Goal: Navigation & Orientation: Find specific page/section

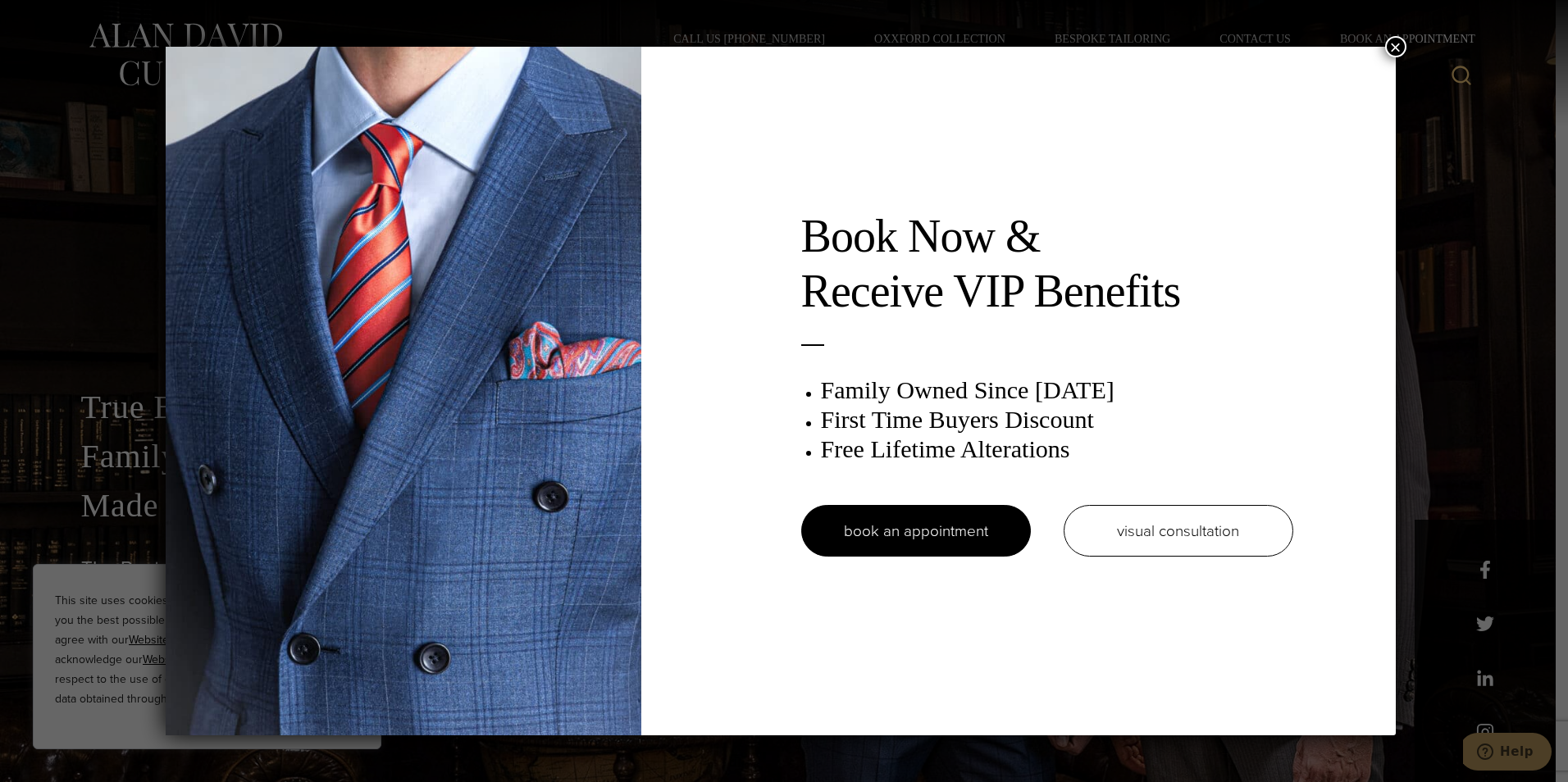
click at [1397, 44] on button "×" at bounding box center [1396, 46] width 21 height 21
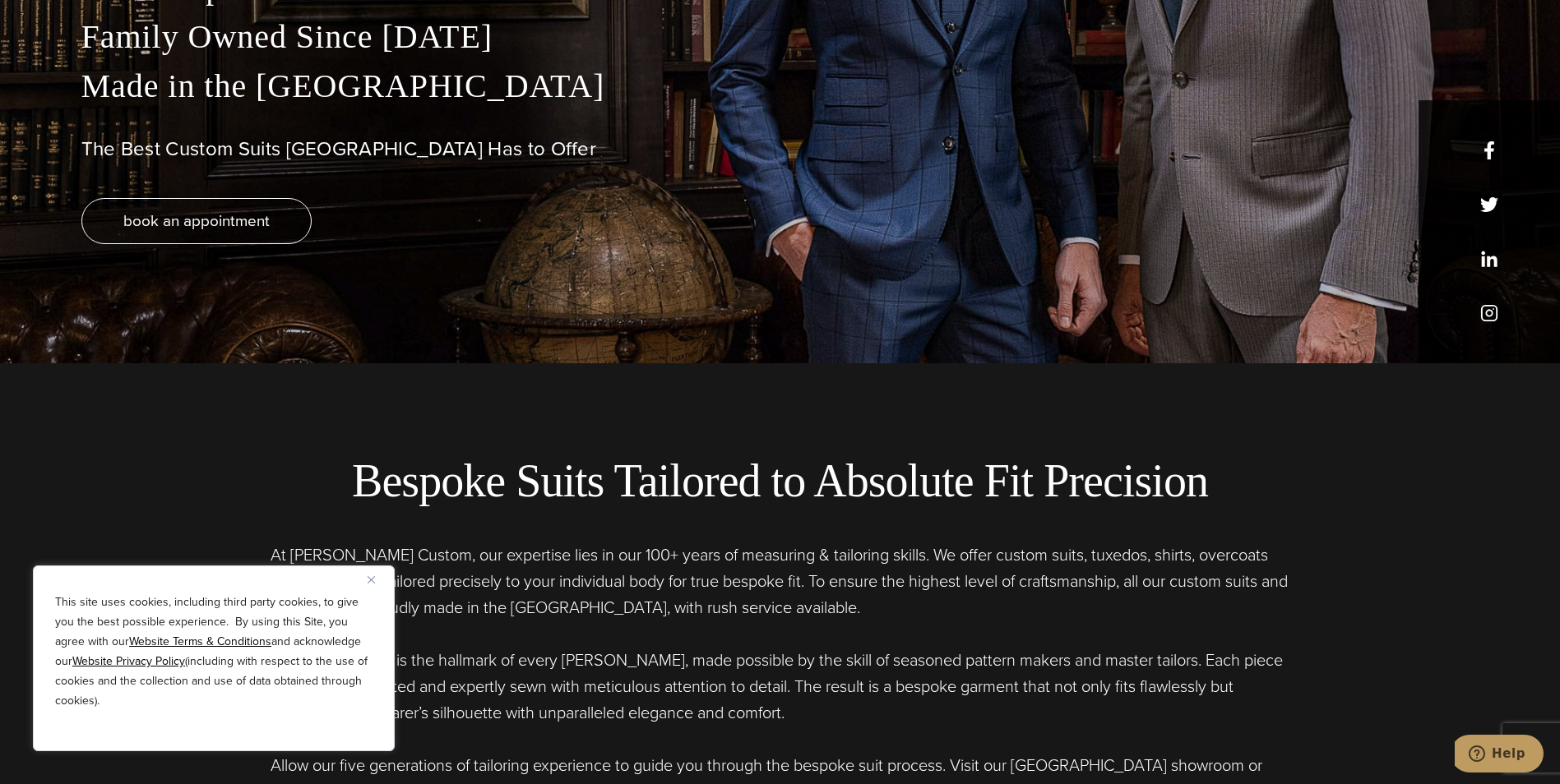
scroll to position [658, 0]
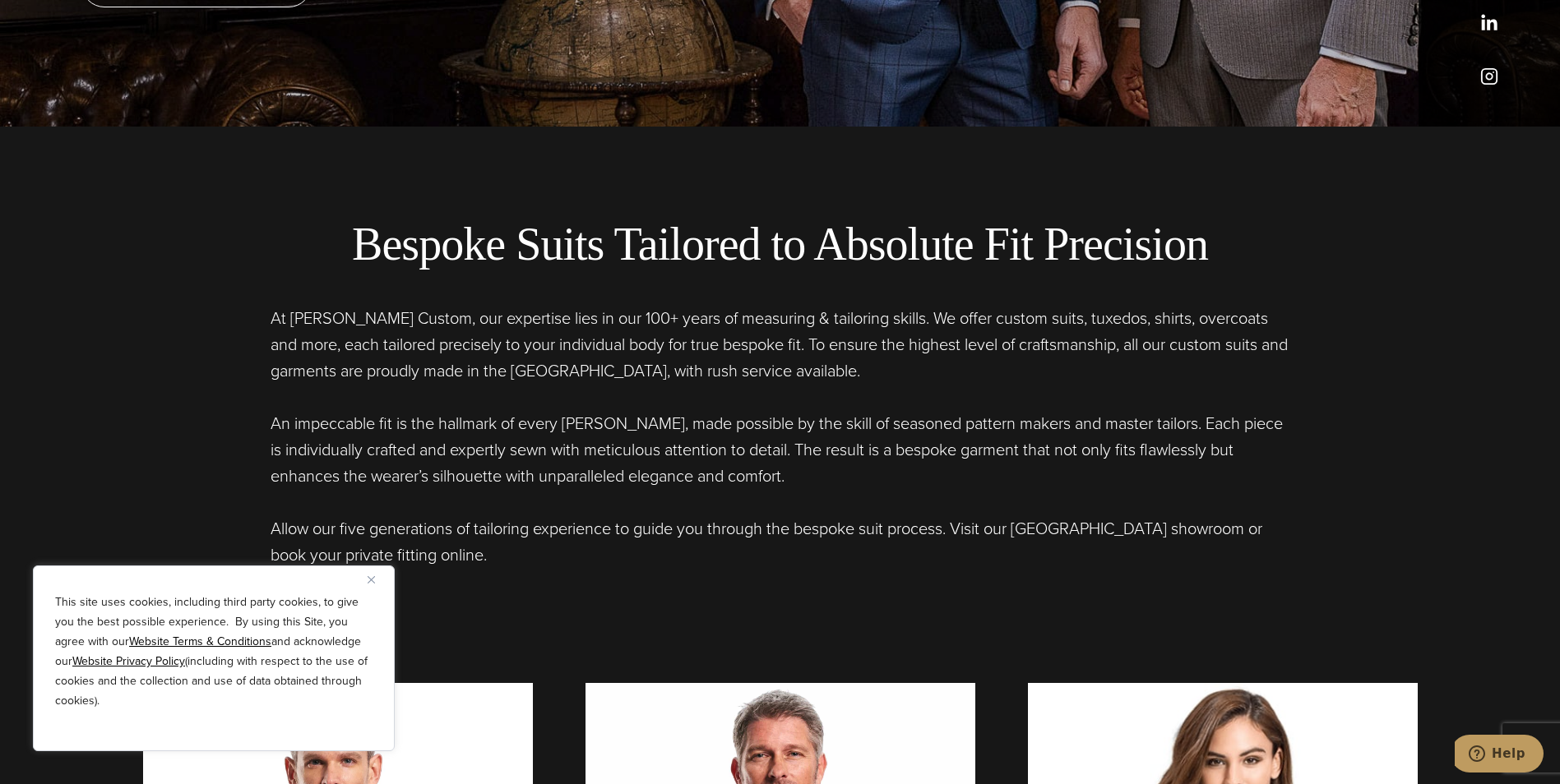
click at [361, 575] on div "This site uses cookies, including third party cookies, to give you the best pos…" at bounding box center [214, 658] width 362 height 186
click at [370, 574] on button "Close" at bounding box center [377, 579] width 19 height 19
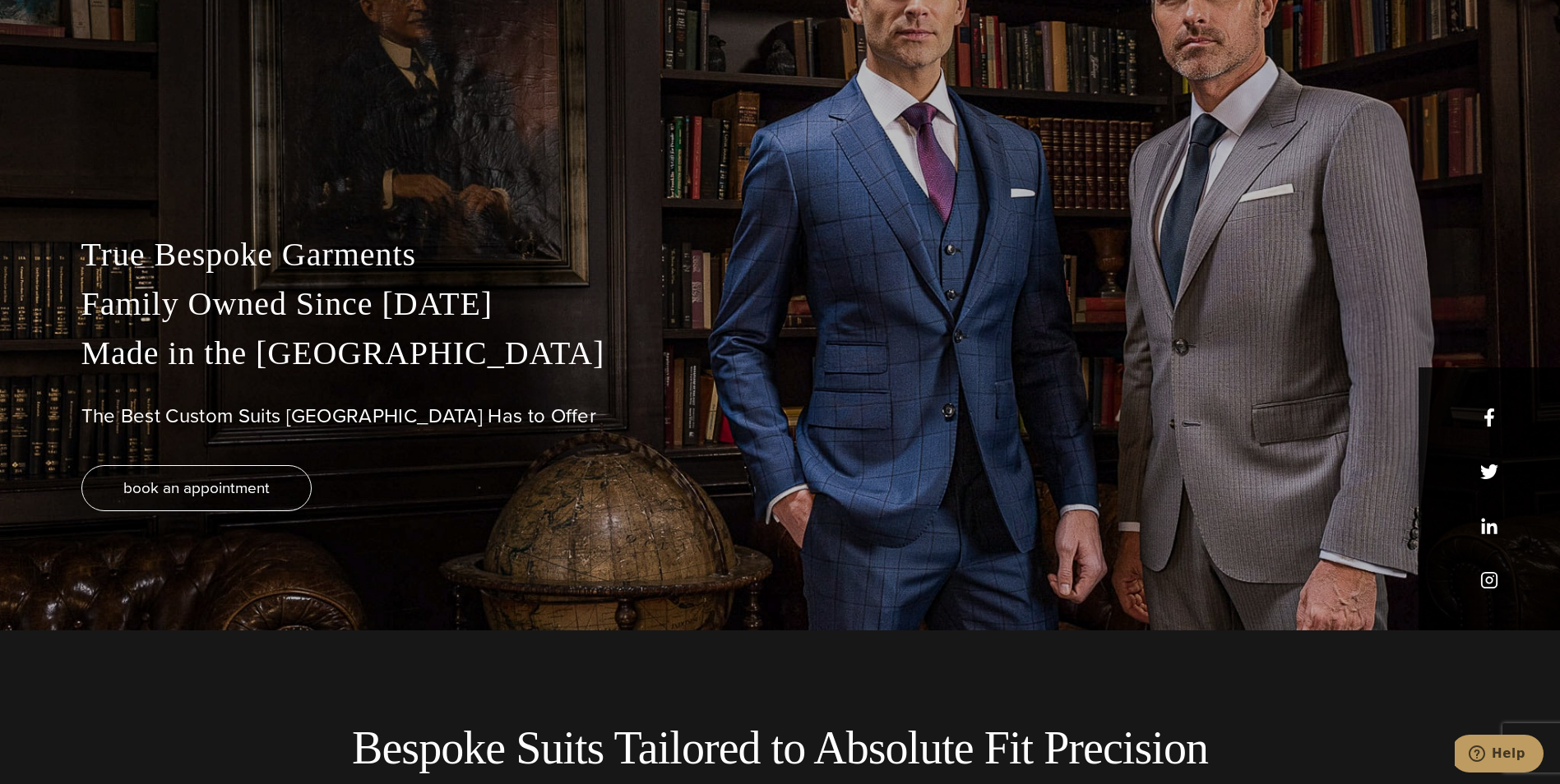
scroll to position [0, 0]
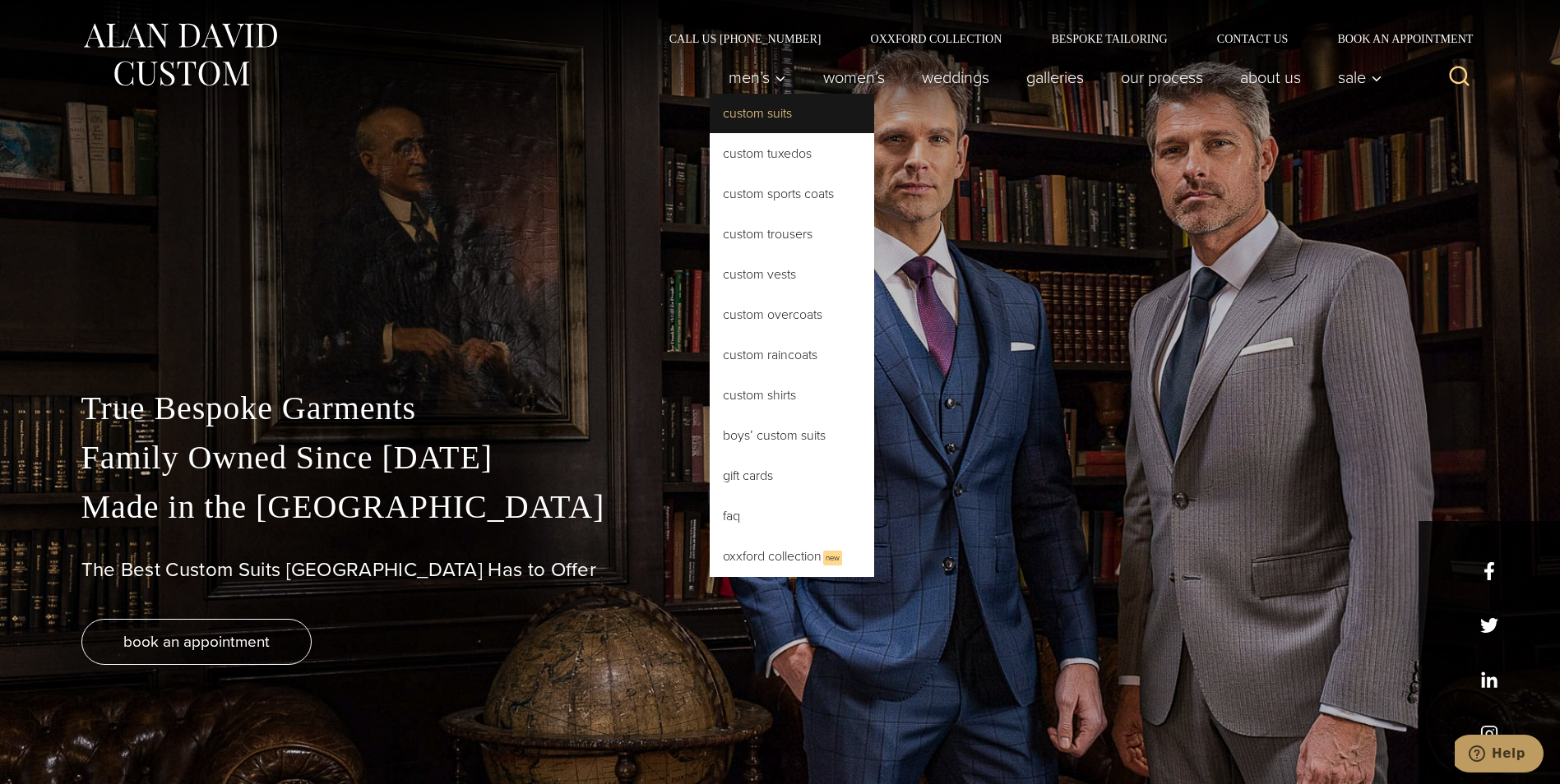
click at [739, 111] on link "Custom Suits" at bounding box center [791, 113] width 165 height 40
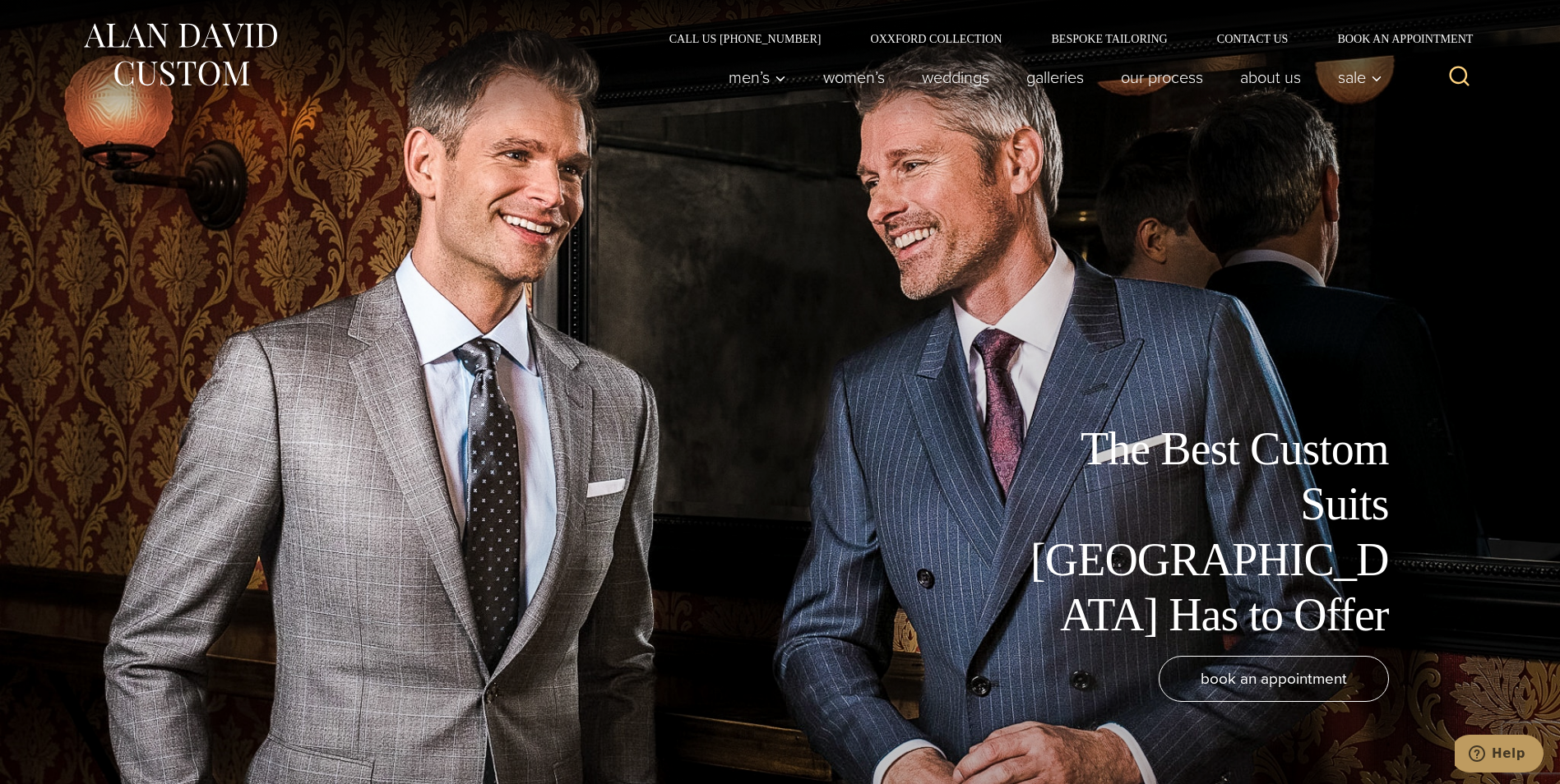
click at [1493, 309] on div at bounding box center [780, 392] width 1560 height 784
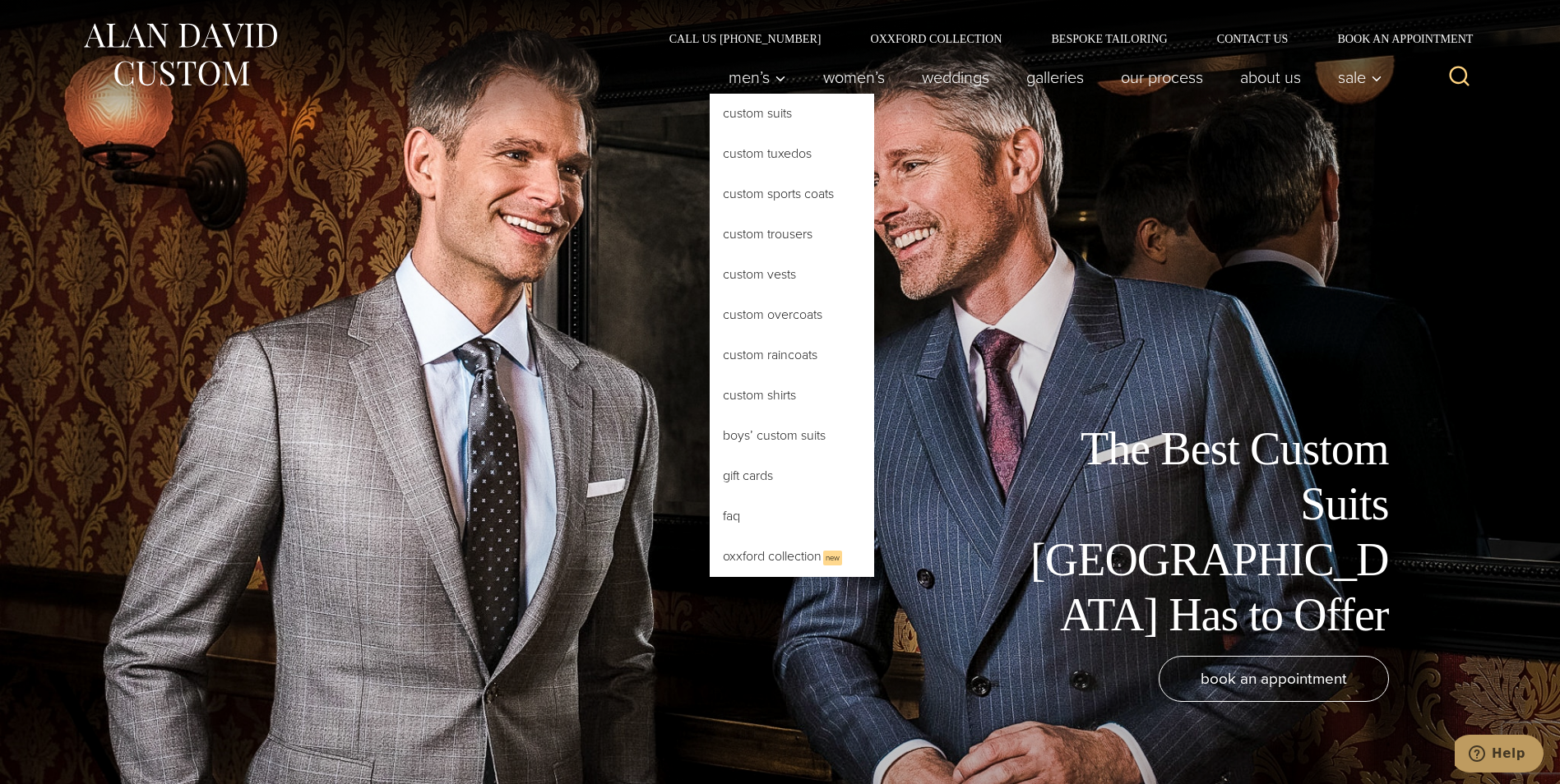
click at [746, 116] on link "Custom Suits" at bounding box center [791, 113] width 165 height 40
click at [737, 114] on link "Custom Suits" at bounding box center [791, 113] width 165 height 40
click at [755, 118] on link "Custom Suits" at bounding box center [791, 113] width 165 height 40
click at [737, 116] on link "Custom Suits" at bounding box center [791, 113] width 165 height 40
click at [722, 236] on link "Custom Trousers" at bounding box center [791, 233] width 165 height 40
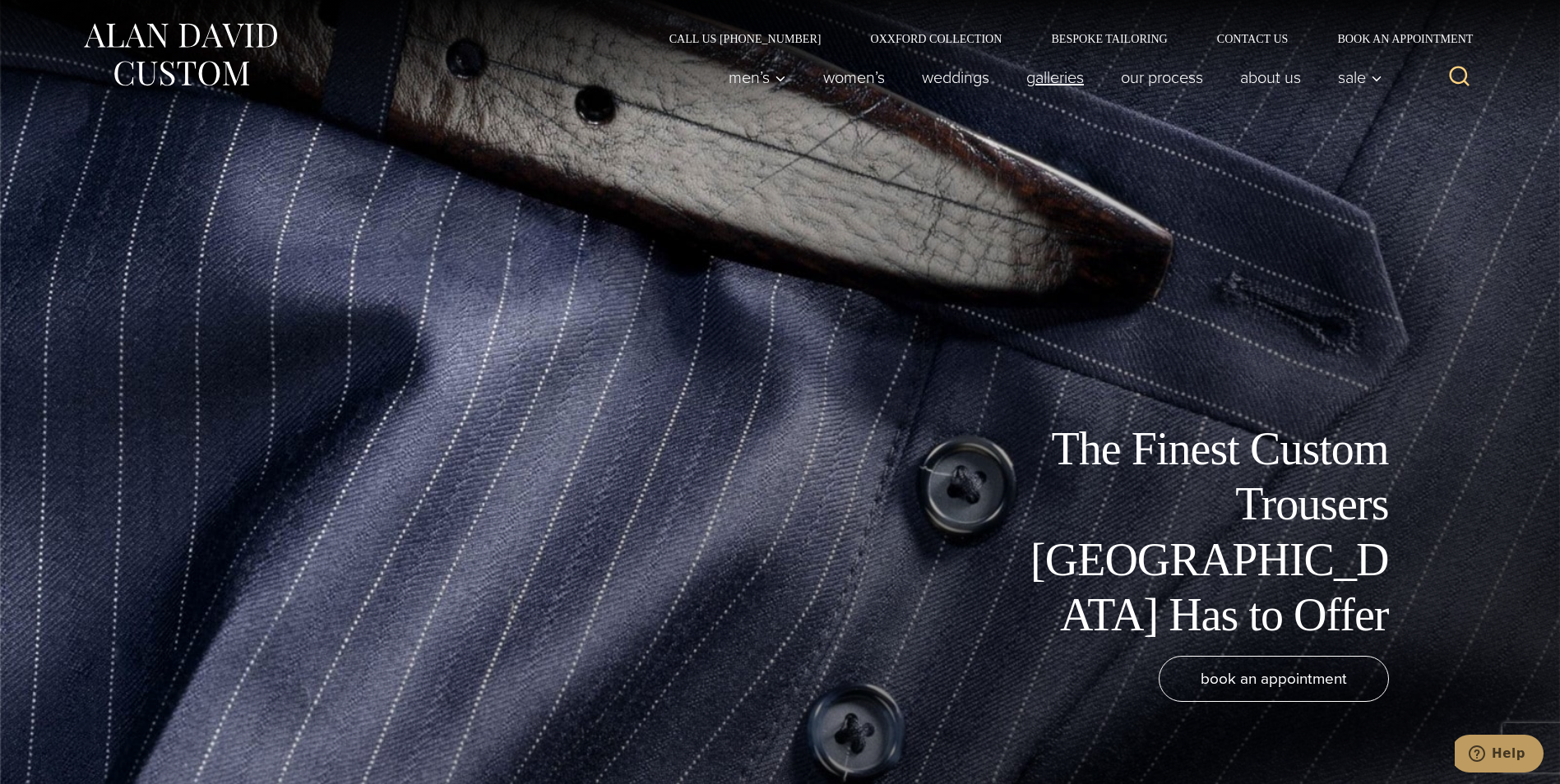
drag, startPoint x: 1042, startPoint y: 71, endPoint x: 1075, endPoint y: 90, distance: 38.1
click at [1042, 71] on link "Galleries" at bounding box center [1054, 77] width 95 height 33
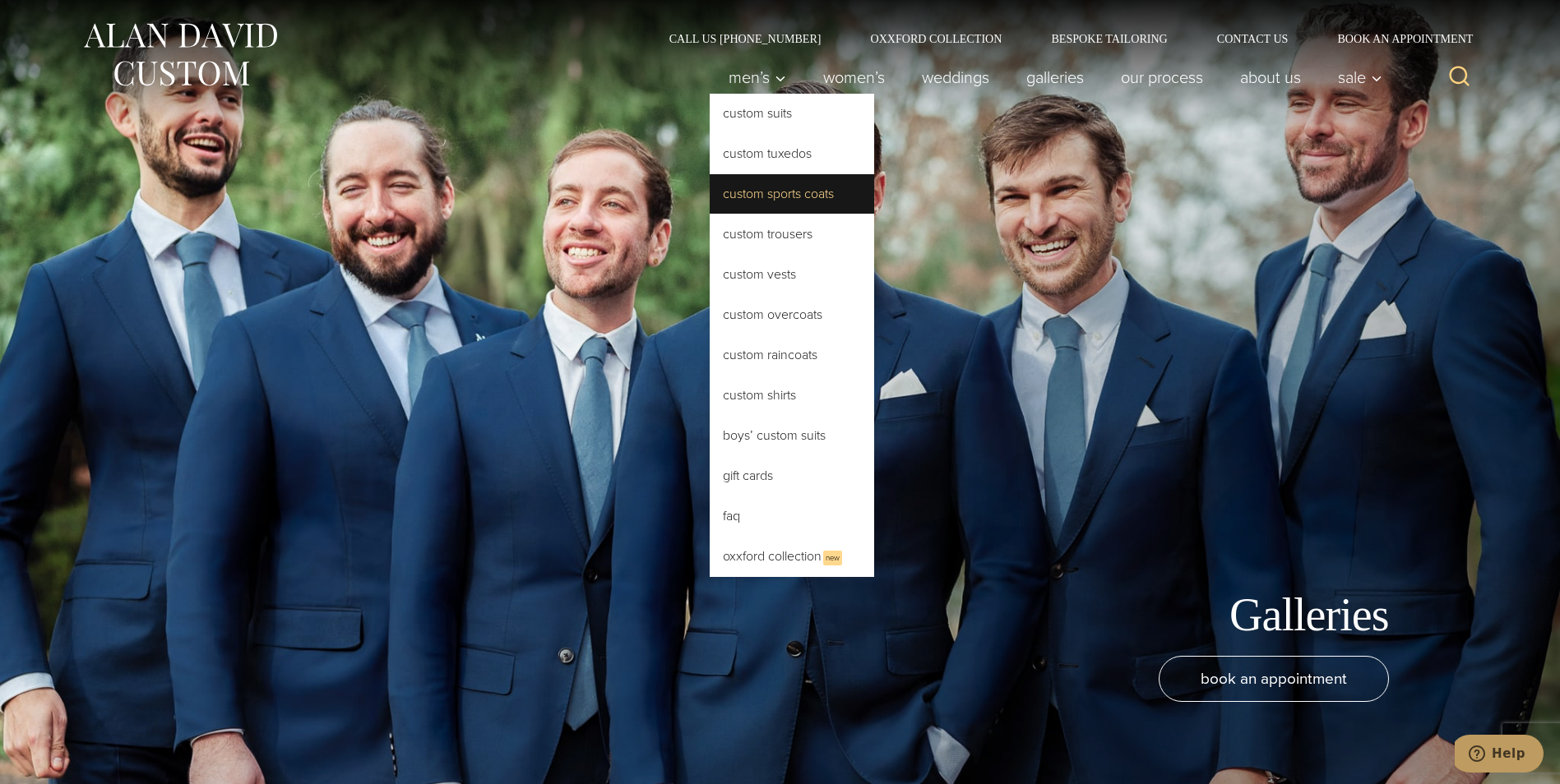
click at [742, 189] on link "Custom Sports Coats" at bounding box center [791, 194] width 165 height 40
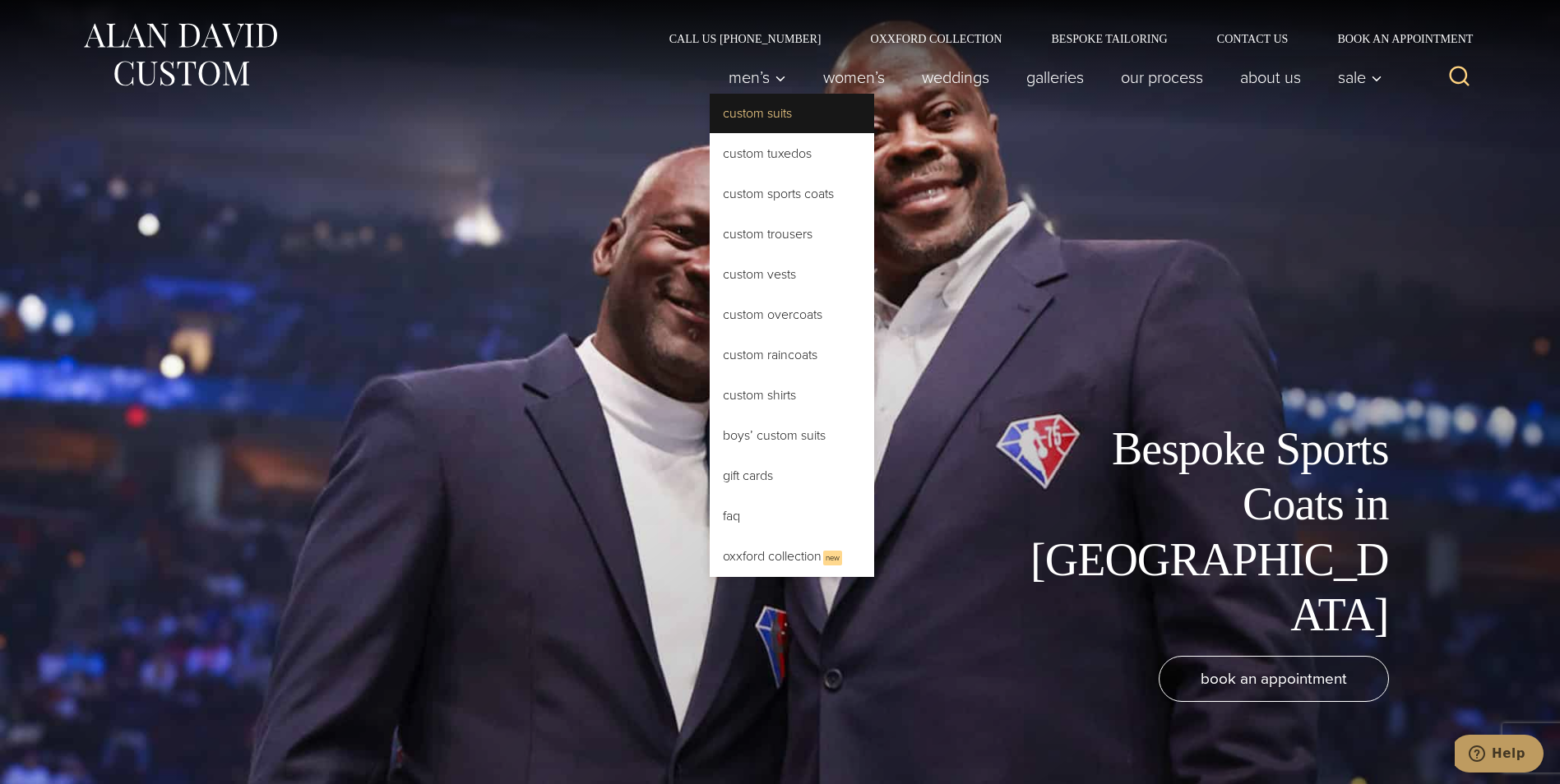
click at [742, 114] on link "Custom Suits" at bounding box center [791, 113] width 165 height 40
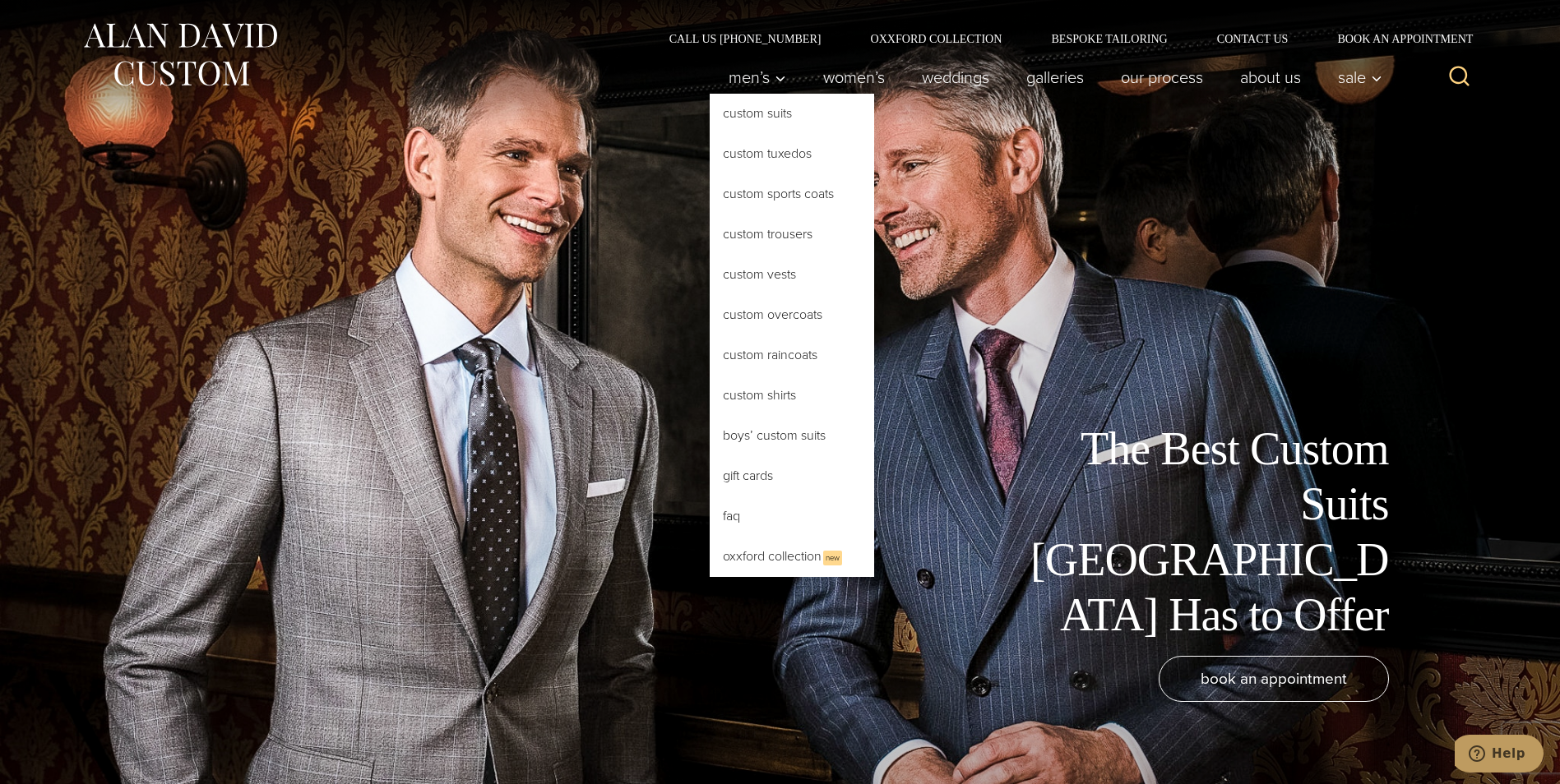
drag, startPoint x: 754, startPoint y: 113, endPoint x: 747, endPoint y: 121, distance: 10.6
click at [754, 113] on link "Custom Suits" at bounding box center [791, 113] width 165 height 40
click at [730, 401] on link "Custom Shirts" at bounding box center [791, 395] width 165 height 40
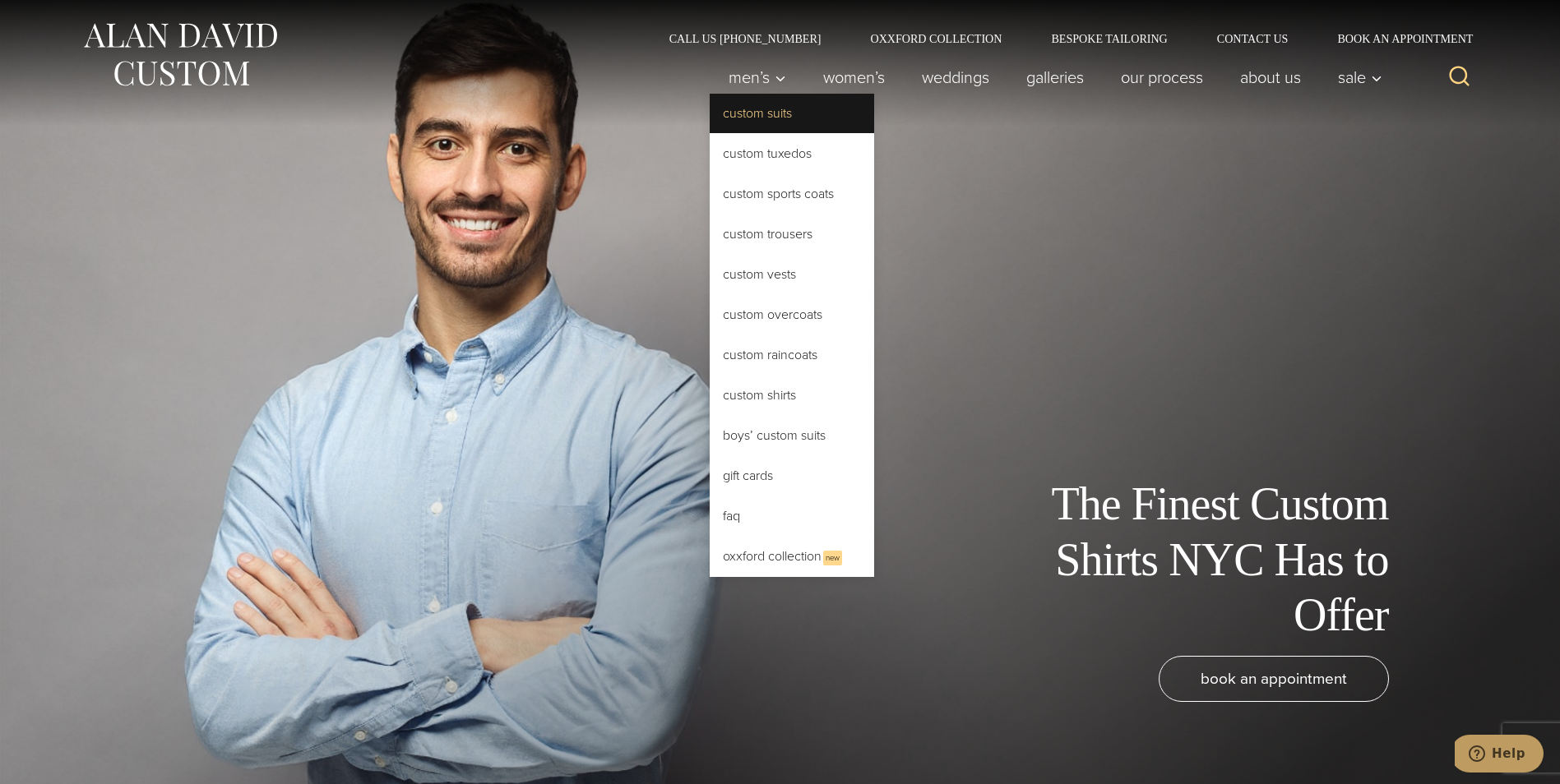
click at [737, 119] on link "Custom Suits" at bounding box center [791, 113] width 165 height 40
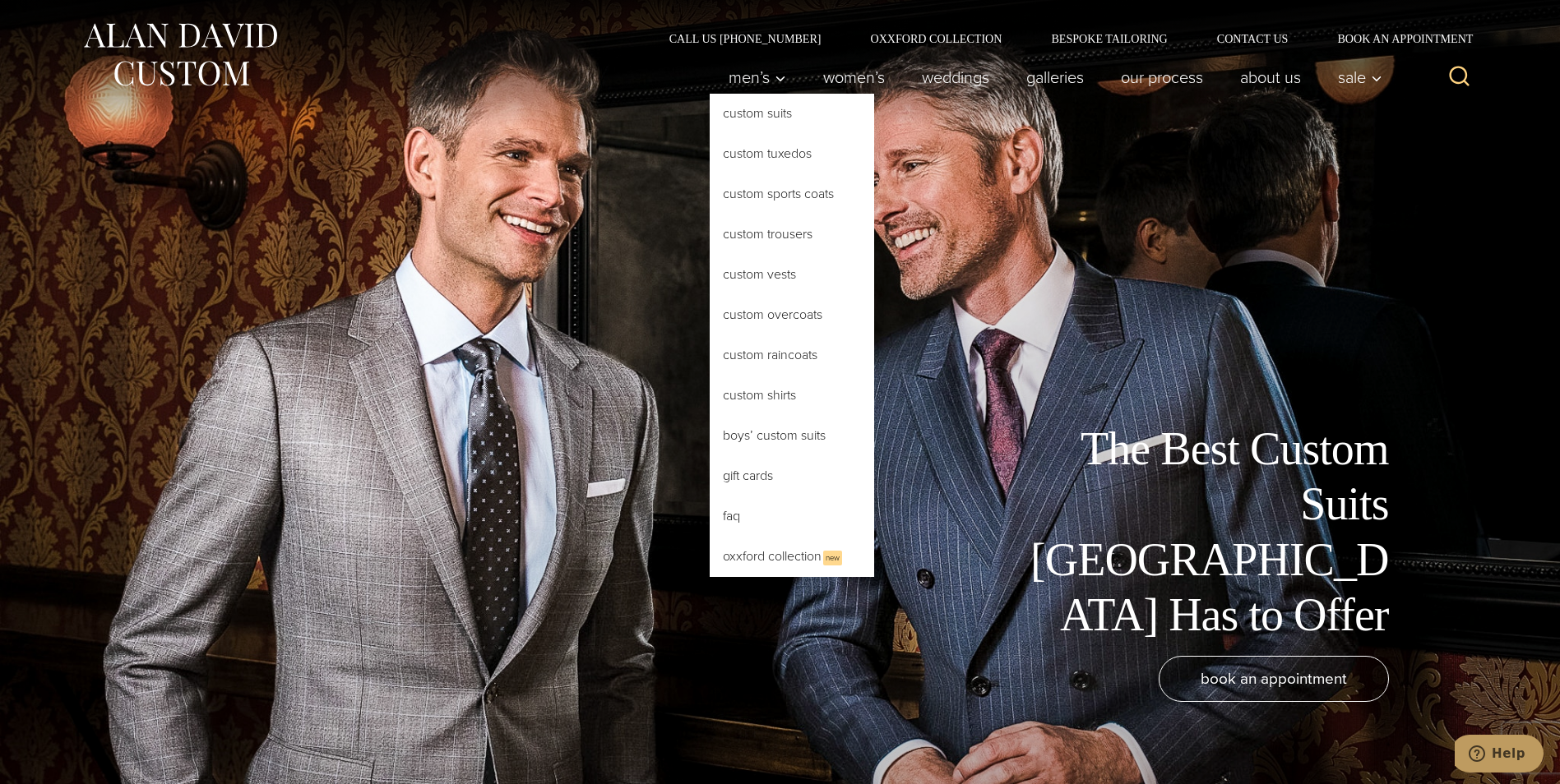
click at [745, 115] on link "Custom Suits" at bounding box center [791, 113] width 165 height 40
click at [745, 114] on link "Custom Suits" at bounding box center [791, 113] width 165 height 40
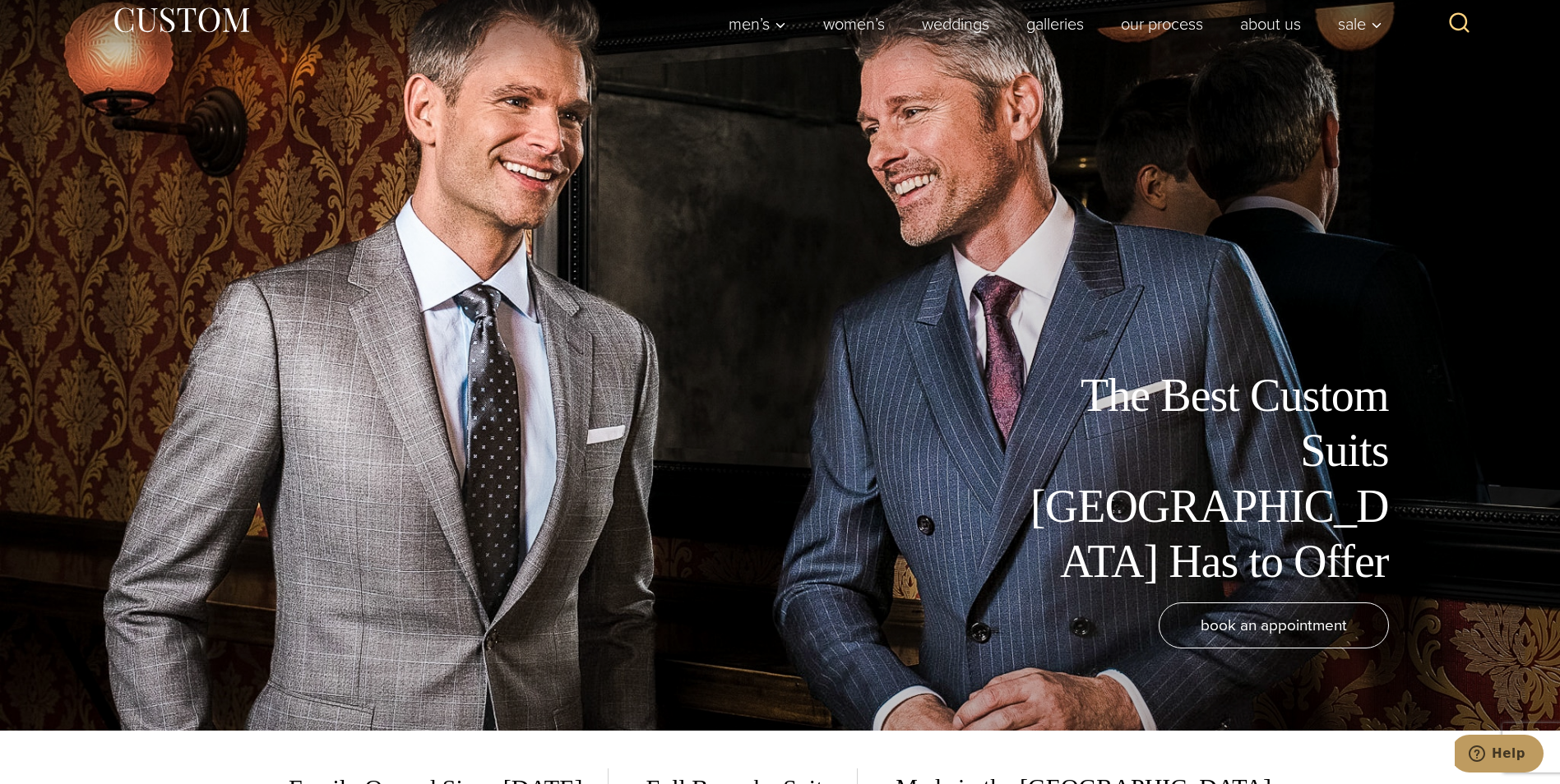
scroll to position [82, 0]
